Goal: Information Seeking & Learning: Learn about a topic

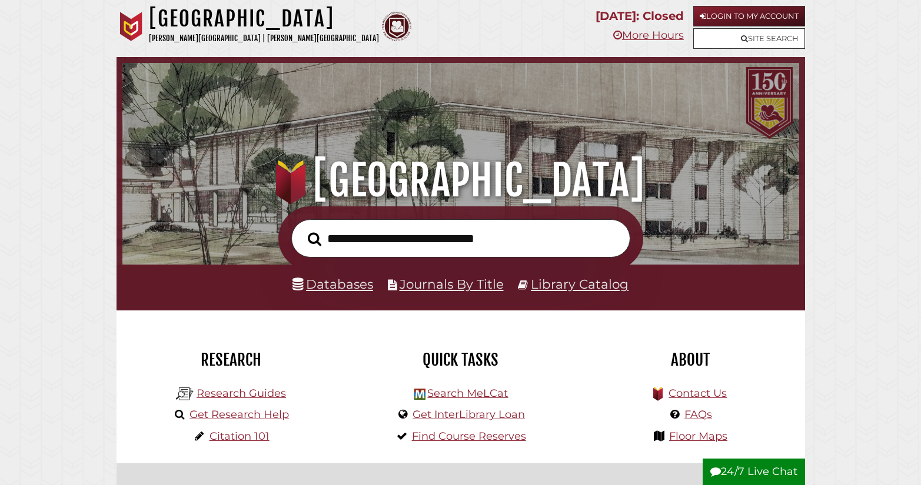
scroll to position [224, 671]
click at [361, 243] on input "text" at bounding box center [460, 238] width 339 height 38
click at [319, 286] on link "Databases" at bounding box center [332, 284] width 81 height 15
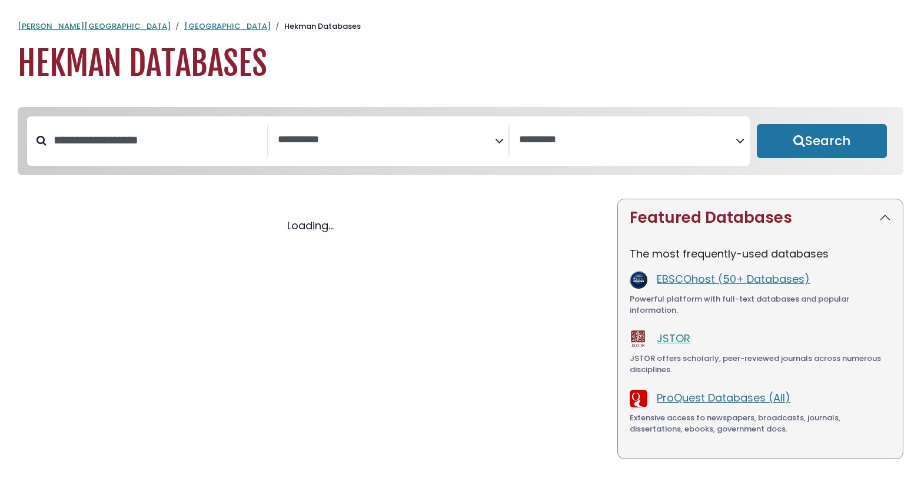
select select "Database Subject Filter"
select select "Database Vendors Filter"
select select "Database Subject Filter"
select select "Database Vendors Filter"
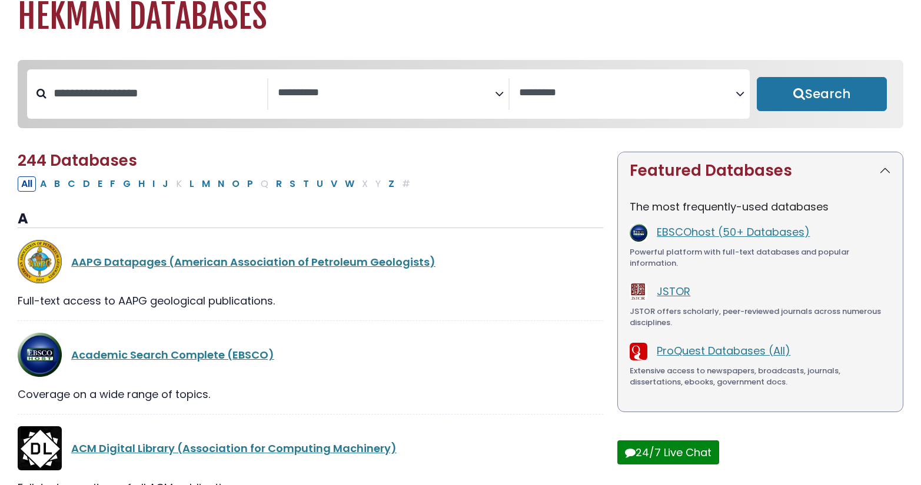
scroll to position [65, 0]
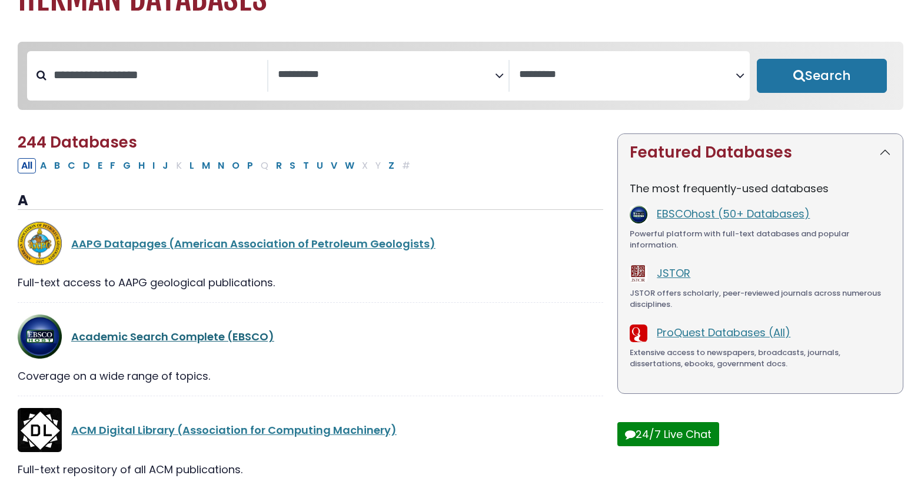
click at [168, 338] on link "Academic Search Complete (EBSCO)" at bounding box center [172, 336] width 203 height 15
click at [164, 339] on link "Academic Search Complete (EBSCO)" at bounding box center [172, 336] width 203 height 15
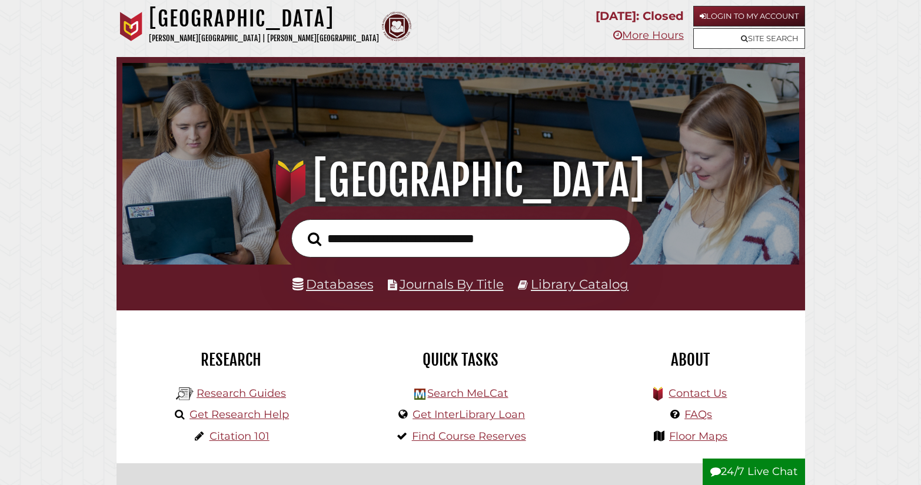
scroll to position [224, 671]
click at [382, 244] on input "text" at bounding box center [460, 238] width 339 height 38
type input "**********"
click at [302, 229] on button "Search" at bounding box center [314, 239] width 25 height 21
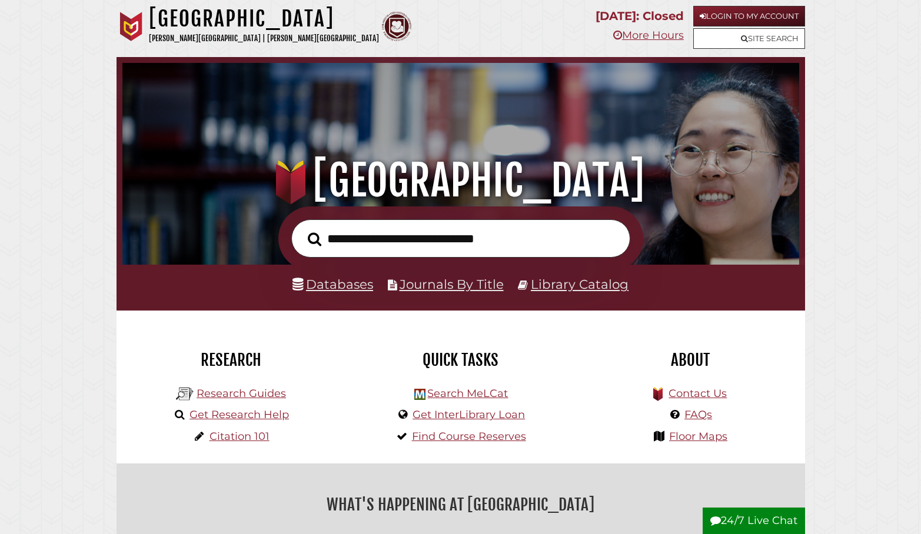
scroll to position [224, 671]
type input "**********"
click at [302, 229] on button "Search" at bounding box center [314, 239] width 25 height 21
